Goal: Transaction & Acquisition: Obtain resource

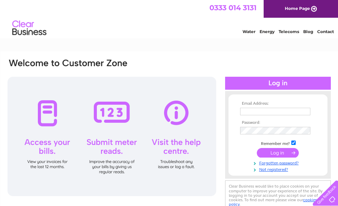
click at [269, 111] on input "text" at bounding box center [275, 112] width 70 height 8
type input "[EMAIL_ADDRESS][DOMAIN_NAME]"
click at [277, 136] on form "Email Address: [EMAIL_ADDRESS][DOMAIN_NAME] Password: Forgotten password?" at bounding box center [277, 136] width 99 height 71
click at [277, 153] on input "submit" at bounding box center [278, 153] width 42 height 10
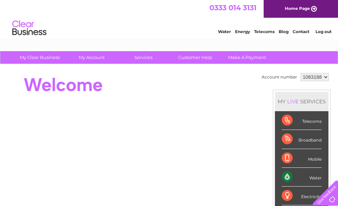
click at [304, 175] on div "Water" at bounding box center [302, 177] width 40 height 19
click at [309, 177] on div "Water" at bounding box center [302, 177] width 40 height 19
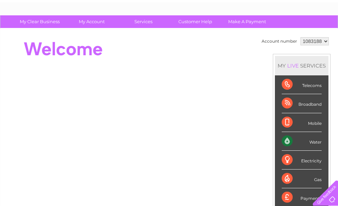
scroll to position [32, 0]
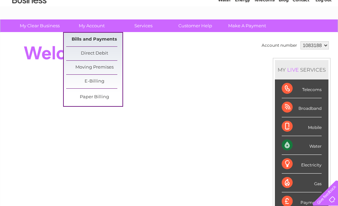
click at [98, 38] on link "Bills and Payments" at bounding box center [94, 40] width 56 height 14
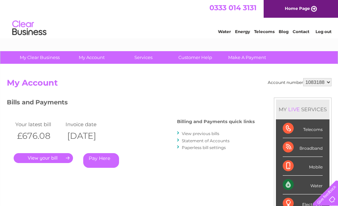
click at [53, 158] on link "." at bounding box center [43, 158] width 59 height 10
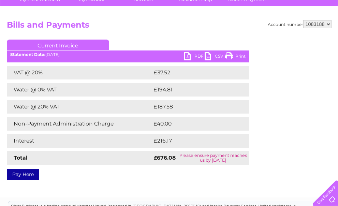
scroll to position [58, 0]
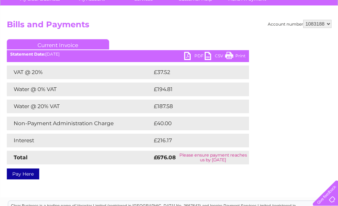
click at [197, 56] on link "PDF" at bounding box center [194, 57] width 20 height 10
click at [186, 55] on link "PDF" at bounding box center [194, 57] width 20 height 10
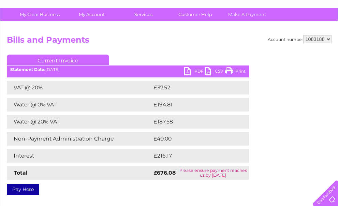
scroll to position [41, 0]
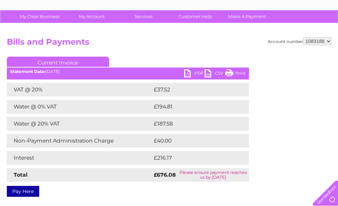
click at [188, 74] on link "PDF" at bounding box center [194, 74] width 20 height 10
